Goal: Find specific page/section: Find specific page/section

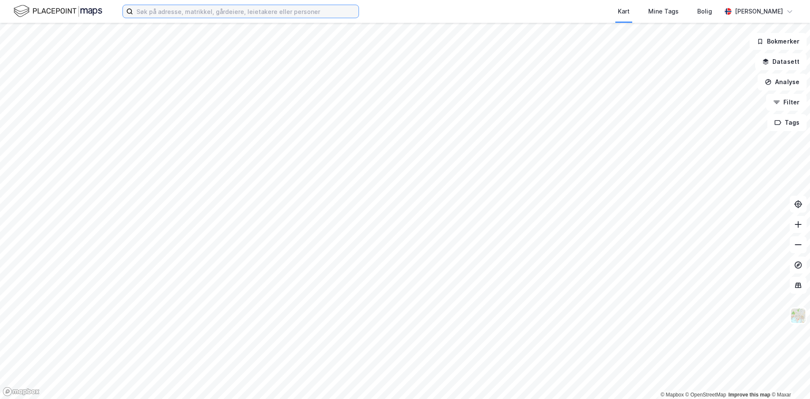
click at [182, 12] on input at bounding box center [246, 11] width 226 height 13
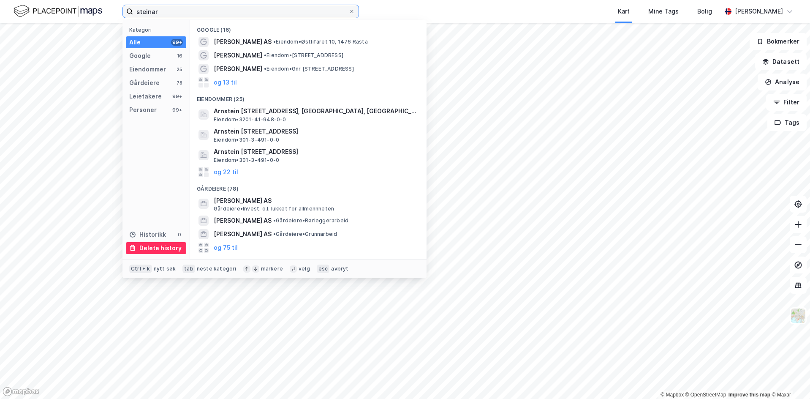
type input "steinar"
click at [150, 247] on div "Delete history" at bounding box center [160, 248] width 42 height 10
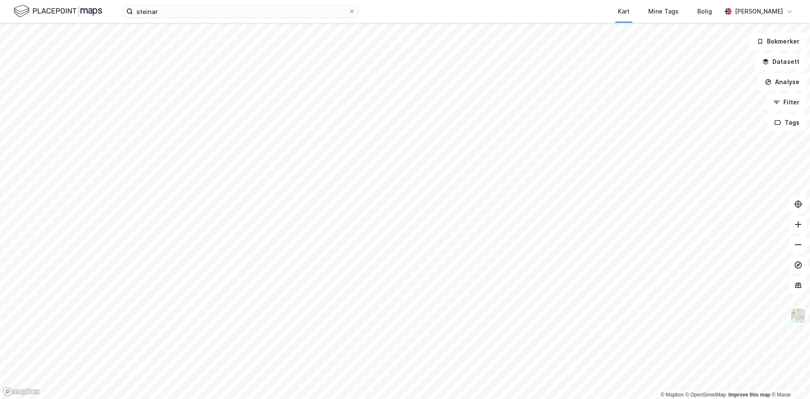
click at [69, 12] on img at bounding box center [58, 11] width 89 height 15
